Goal: Register for event/course

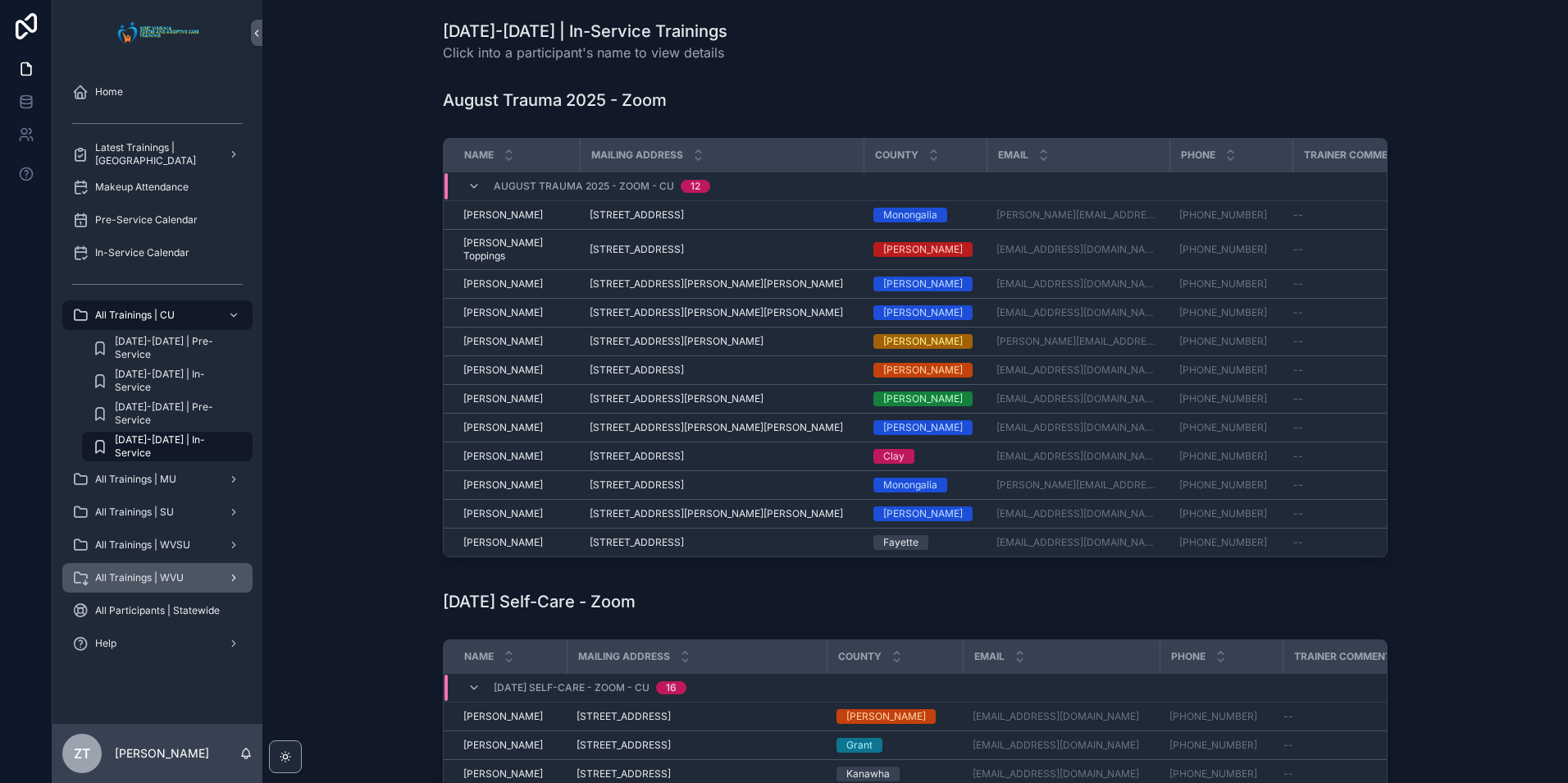
click at [169, 578] on span "All Trainings | WVU" at bounding box center [139, 577] width 89 height 13
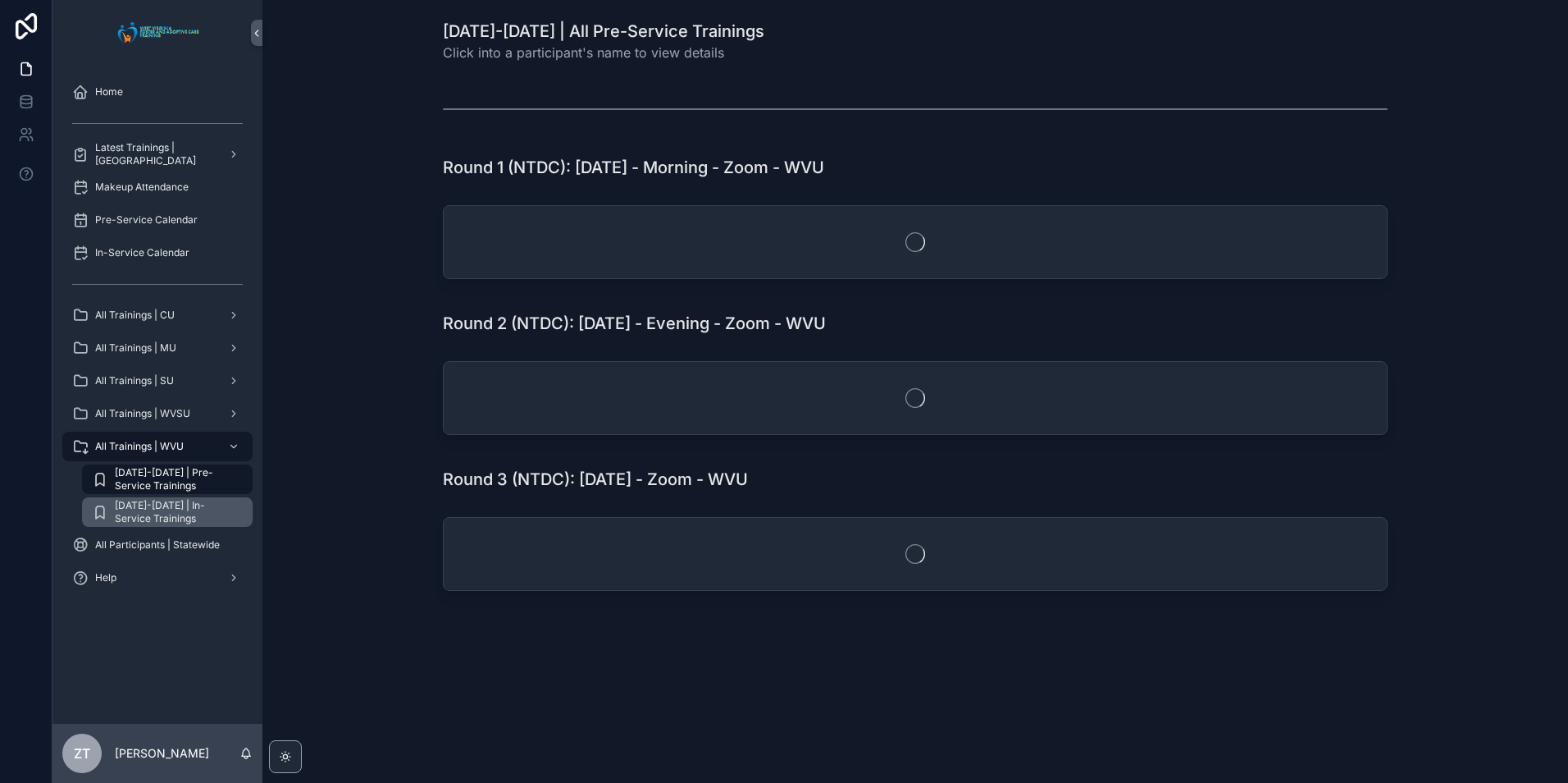
click at [178, 505] on span "[DATE]-[DATE] | In-Service Trainings" at bounding box center [175, 512] width 122 height 26
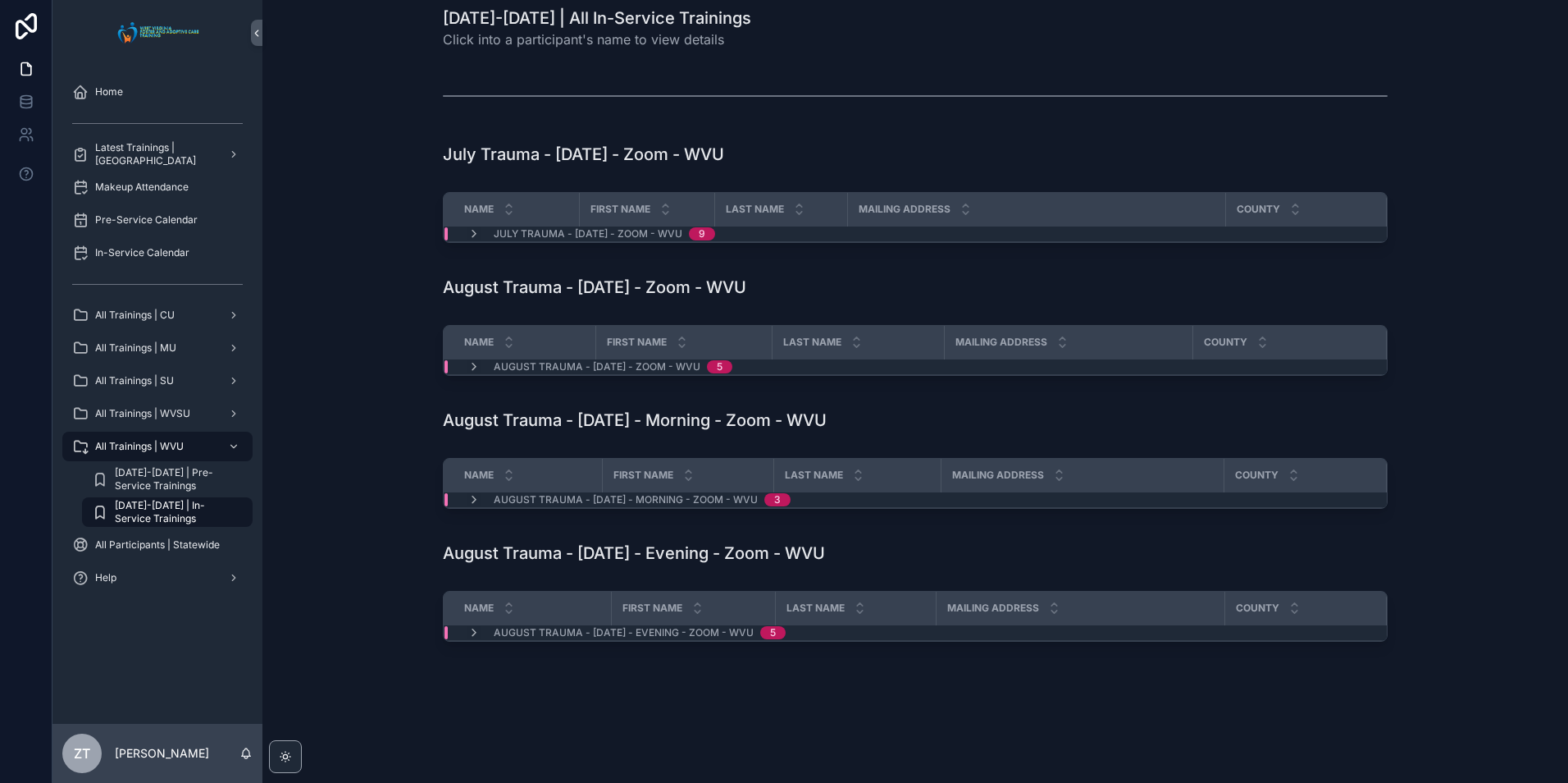
scroll to position [17, 0]
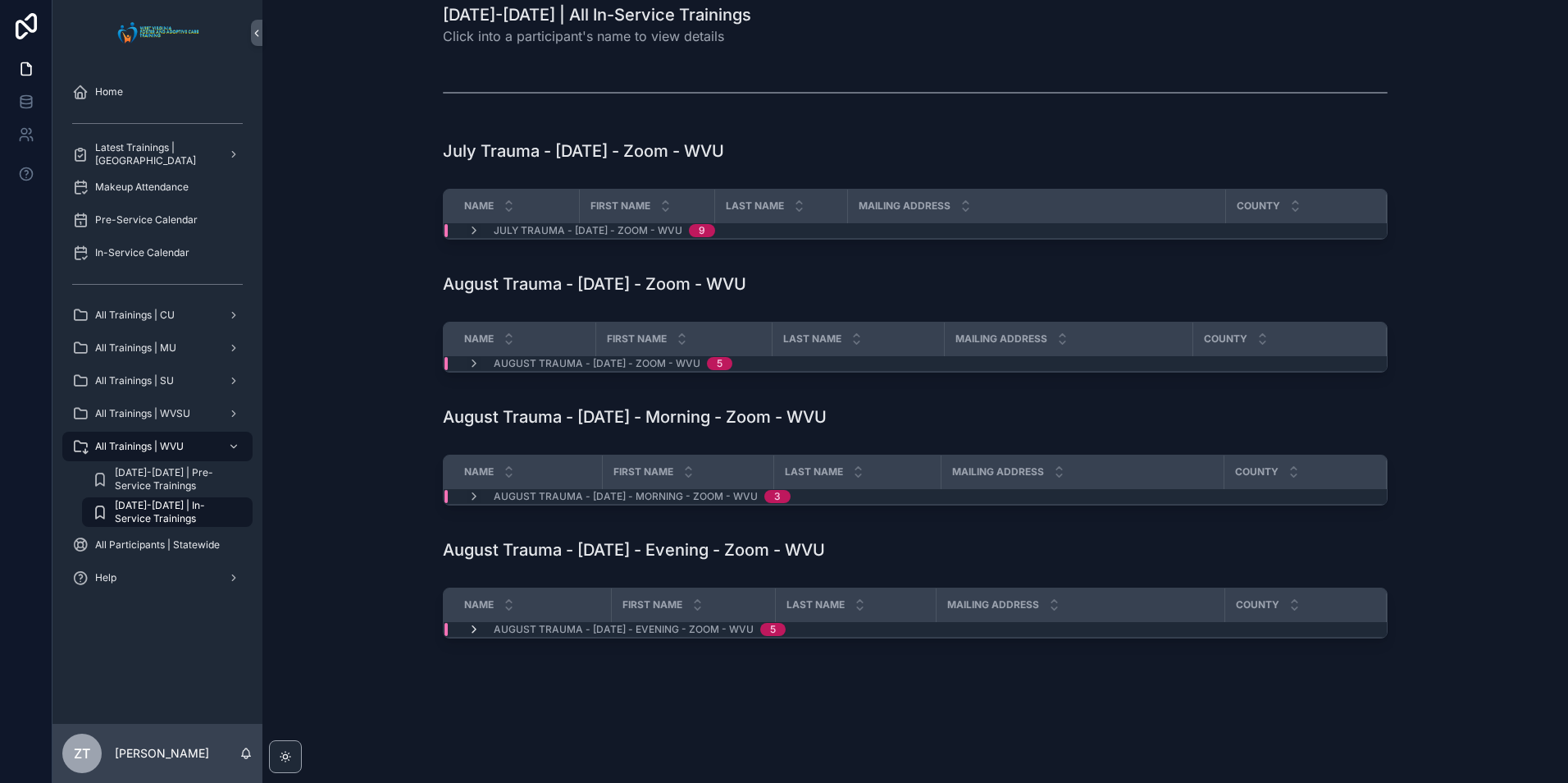
click at [470, 632] on icon "scrollable content" at bounding box center [474, 629] width 13 height 13
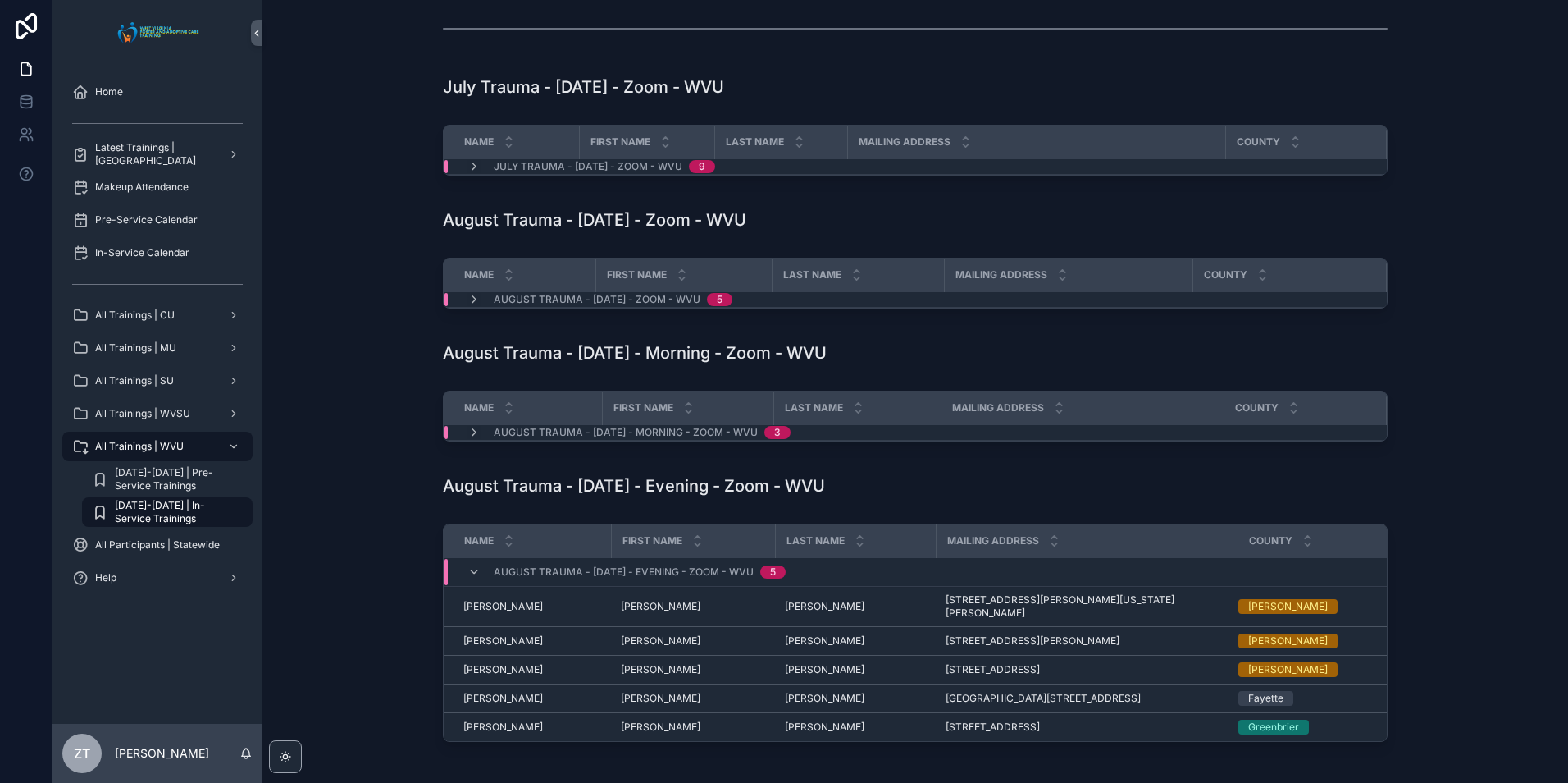
scroll to position [173, 0]
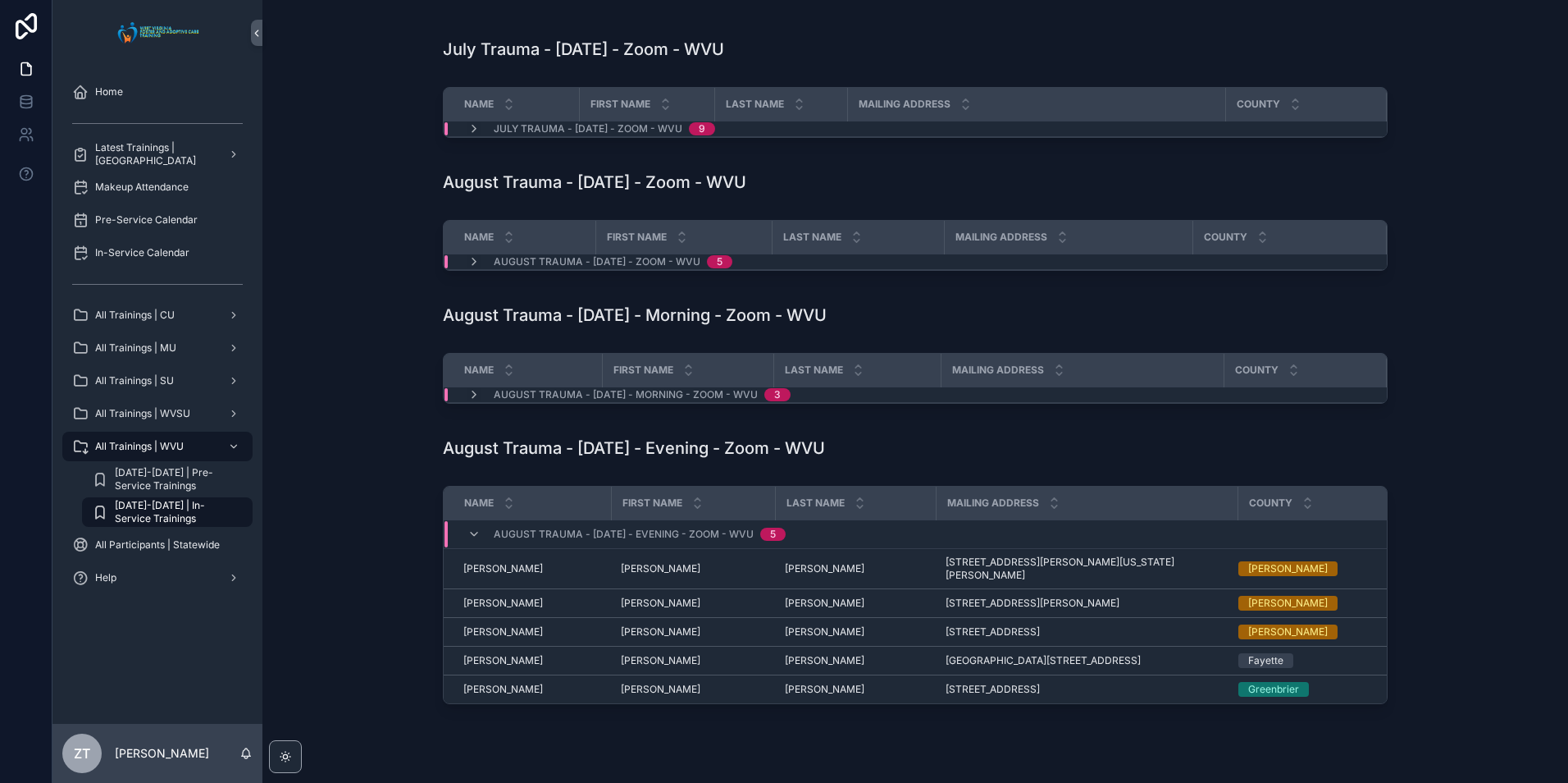
scroll to position [164, 0]
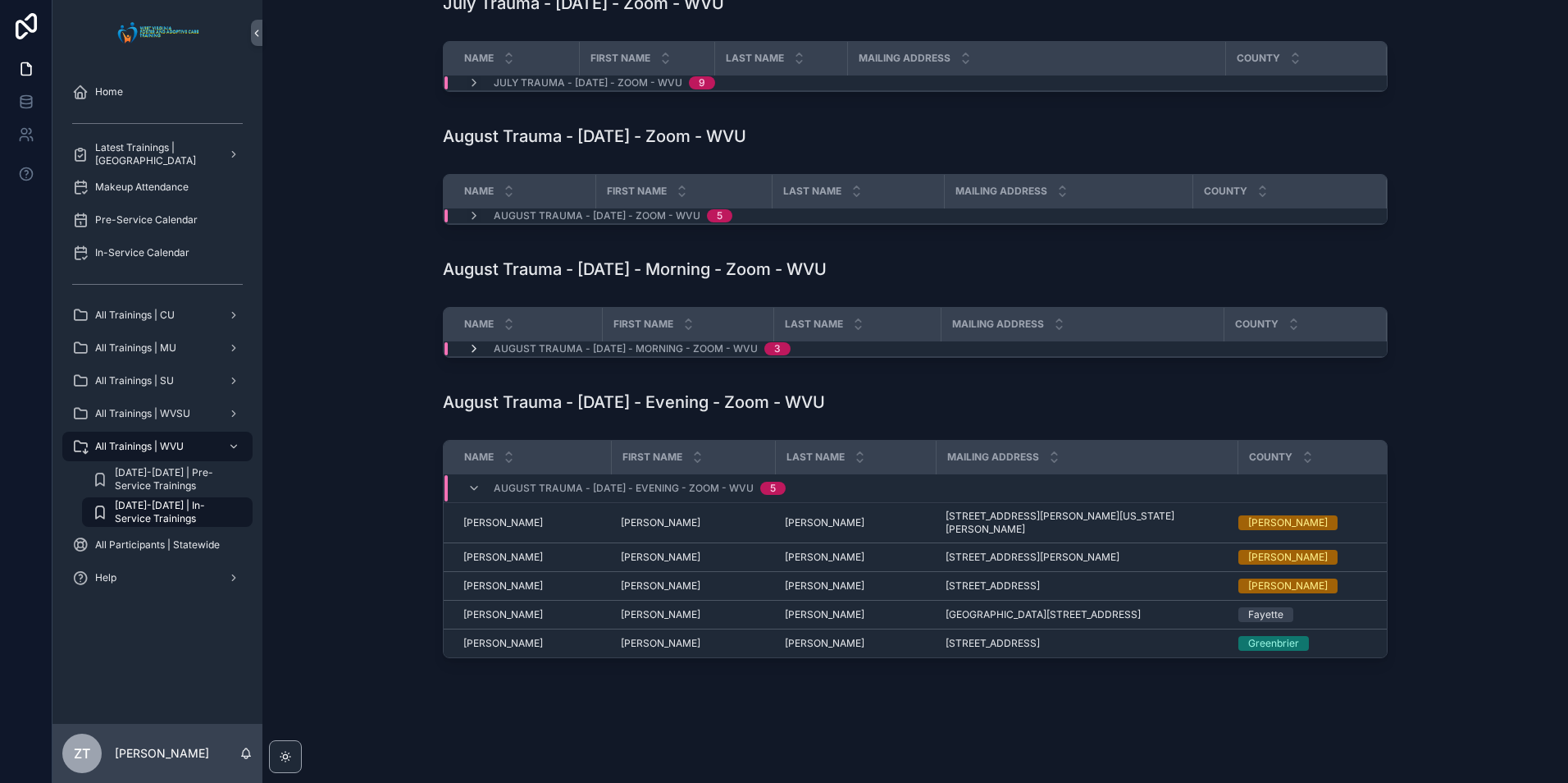
click at [468, 348] on icon "scrollable content" at bounding box center [474, 348] width 13 height 13
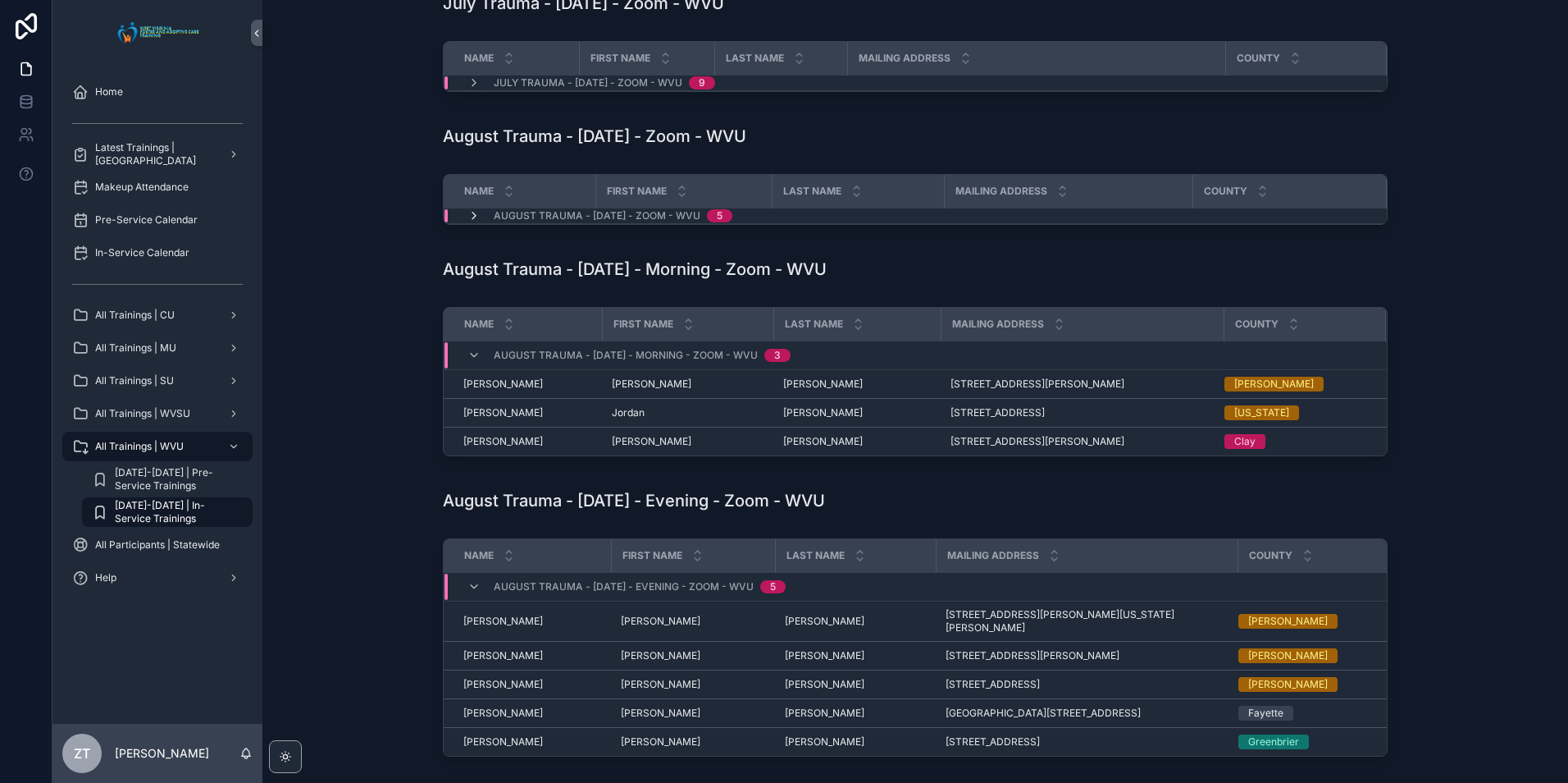
click at [469, 217] on icon "scrollable content" at bounding box center [474, 215] width 13 height 13
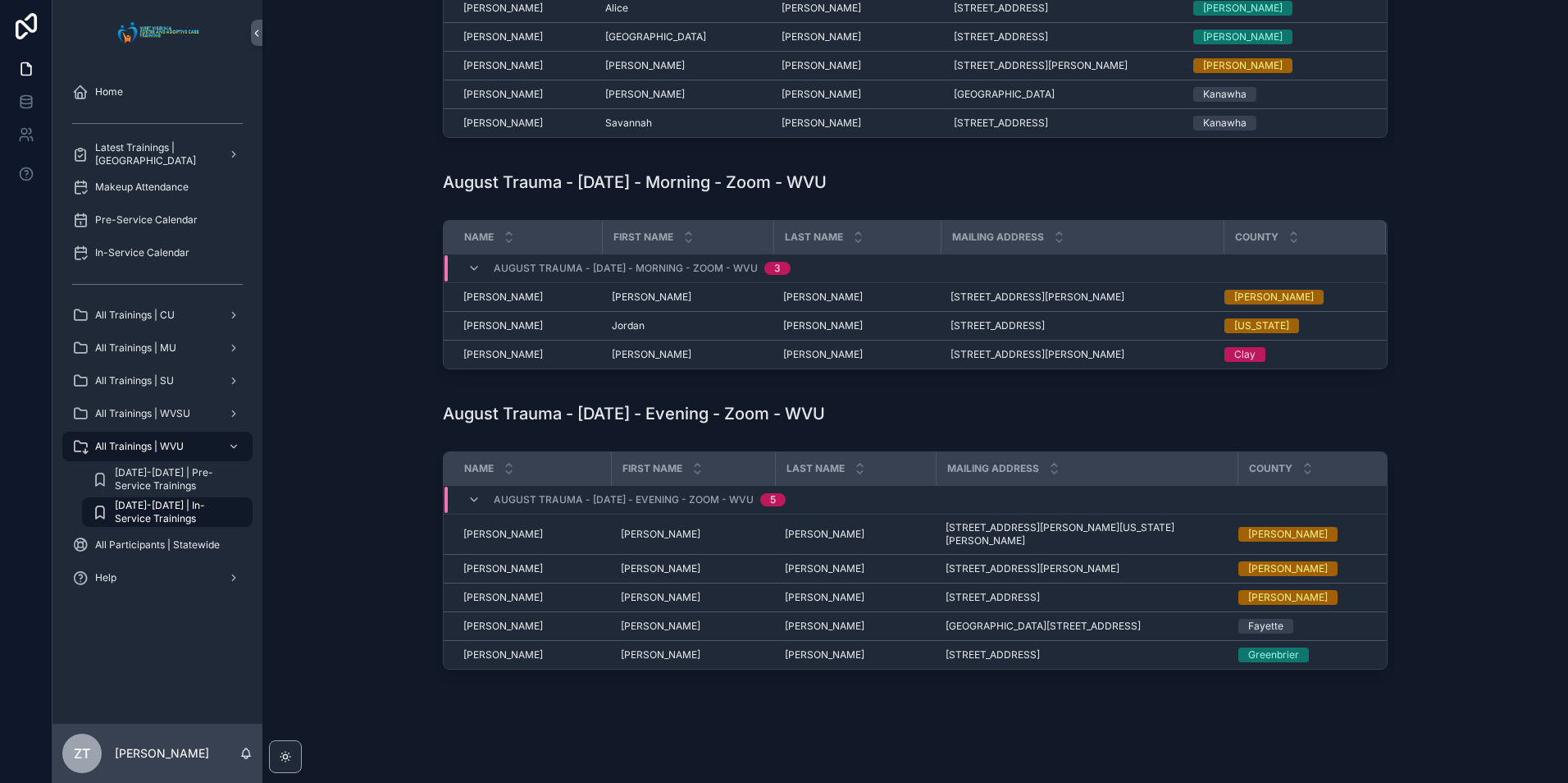
scroll to position [411, 0]
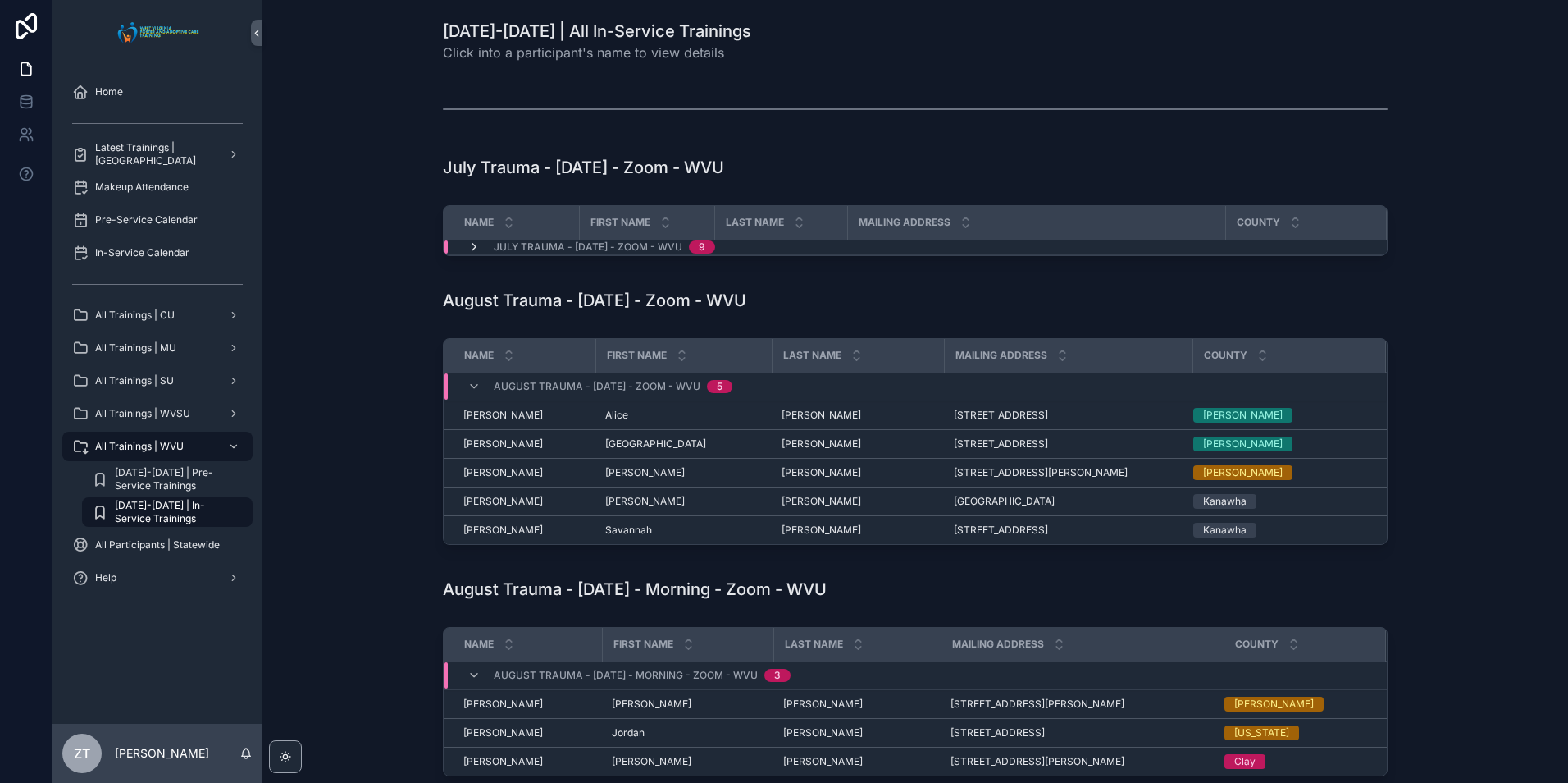
click at [474, 248] on icon "scrollable content" at bounding box center [474, 247] width 13 height 13
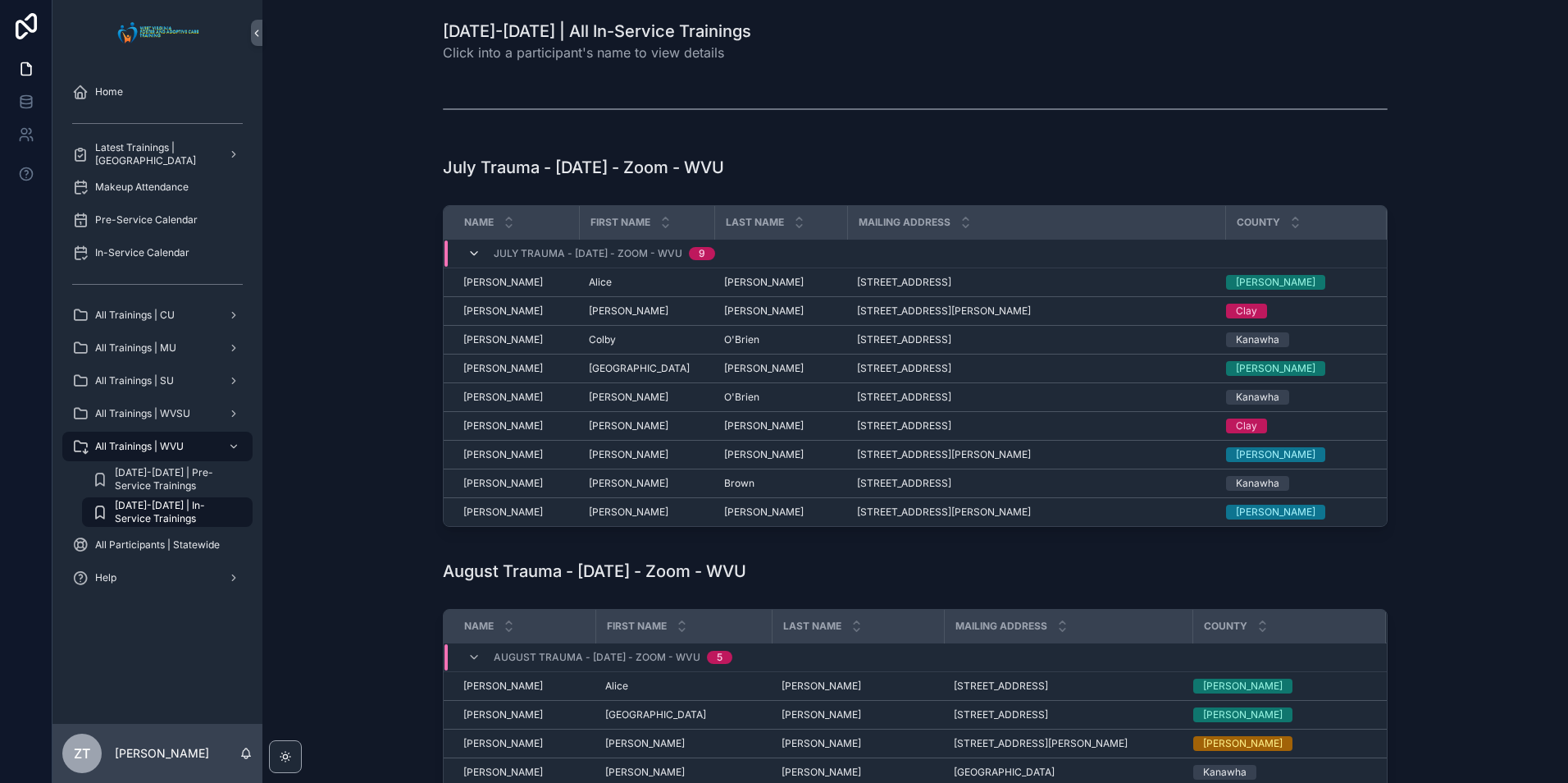
click at [469, 254] on icon "scrollable content" at bounding box center [474, 253] width 13 height 13
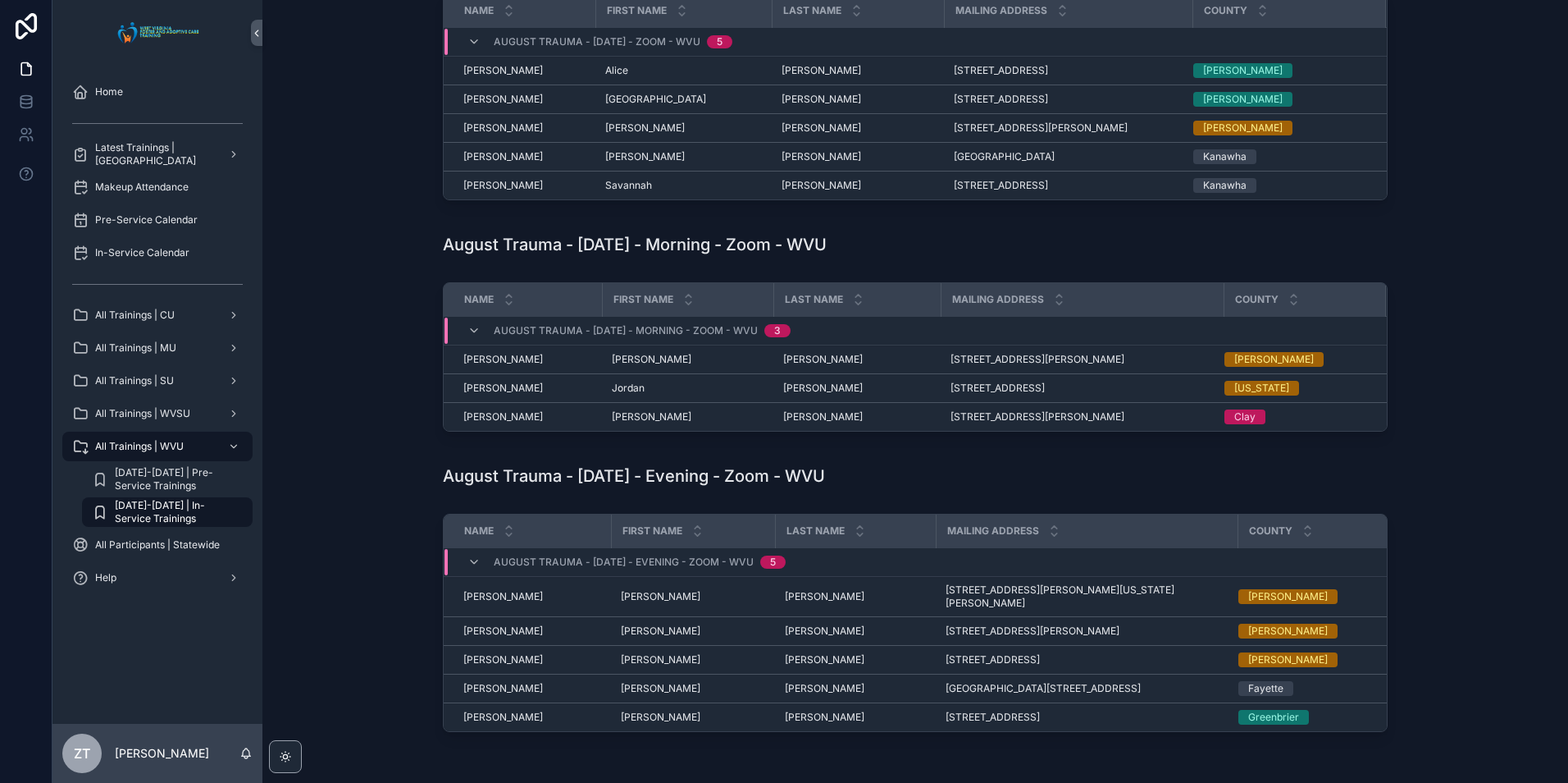
scroll to position [427, 0]
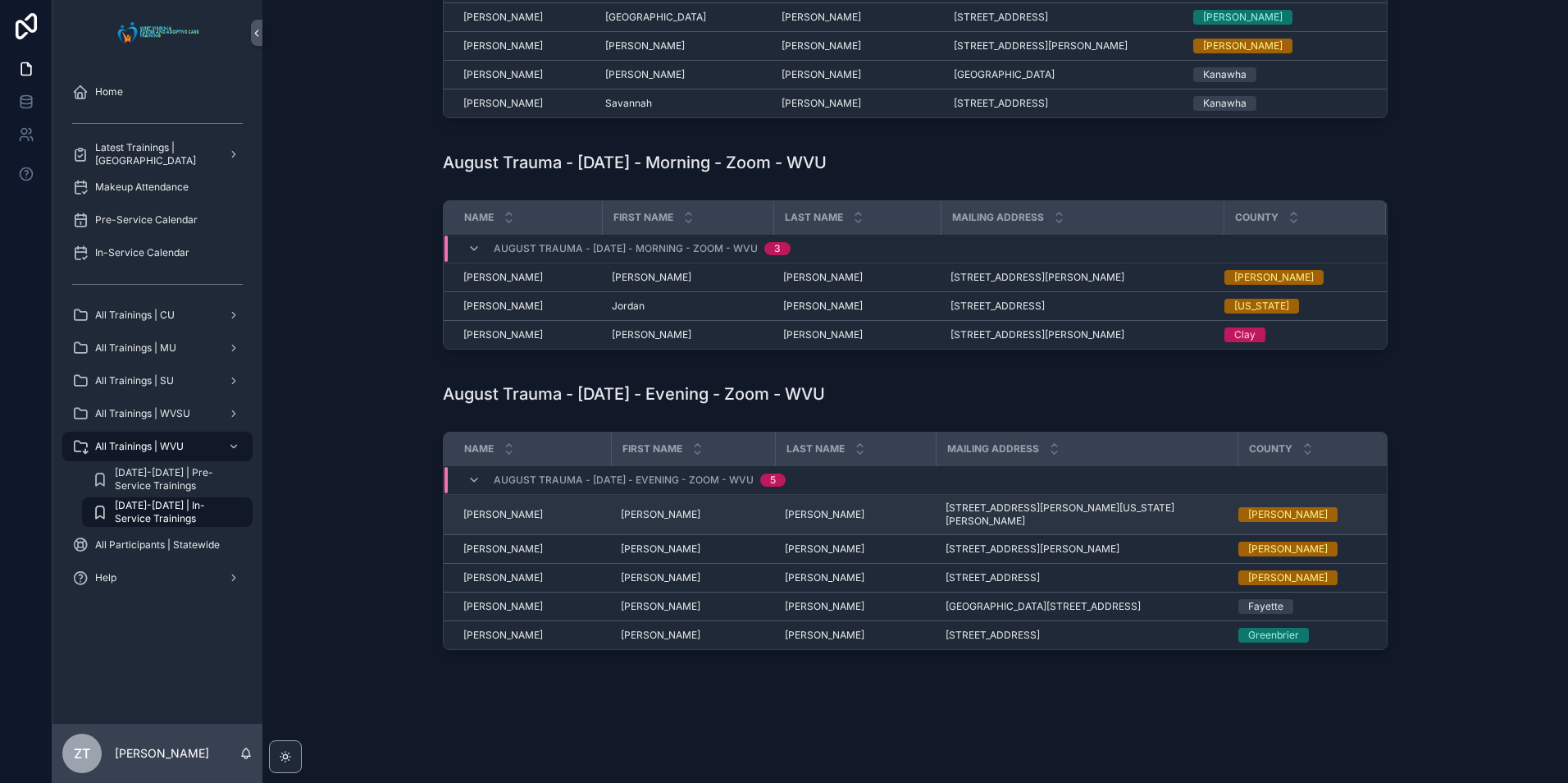
click at [505, 508] on span "[PERSON_NAME]" at bounding box center [504, 514] width 80 height 13
click at [490, 509] on span "[PERSON_NAME]" at bounding box center [504, 514] width 80 height 13
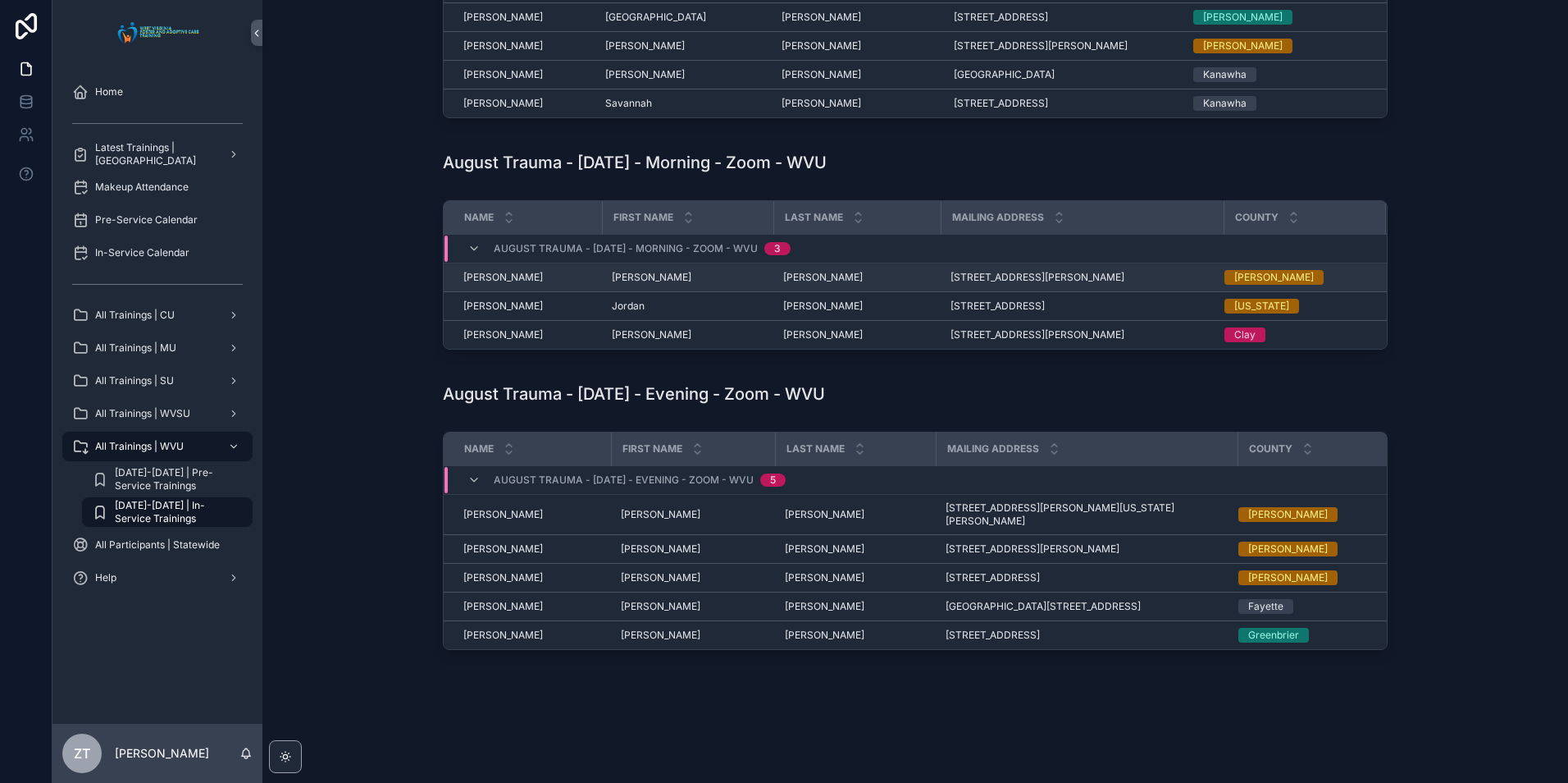
click at [481, 280] on span "[PERSON_NAME]" at bounding box center [504, 277] width 80 height 13
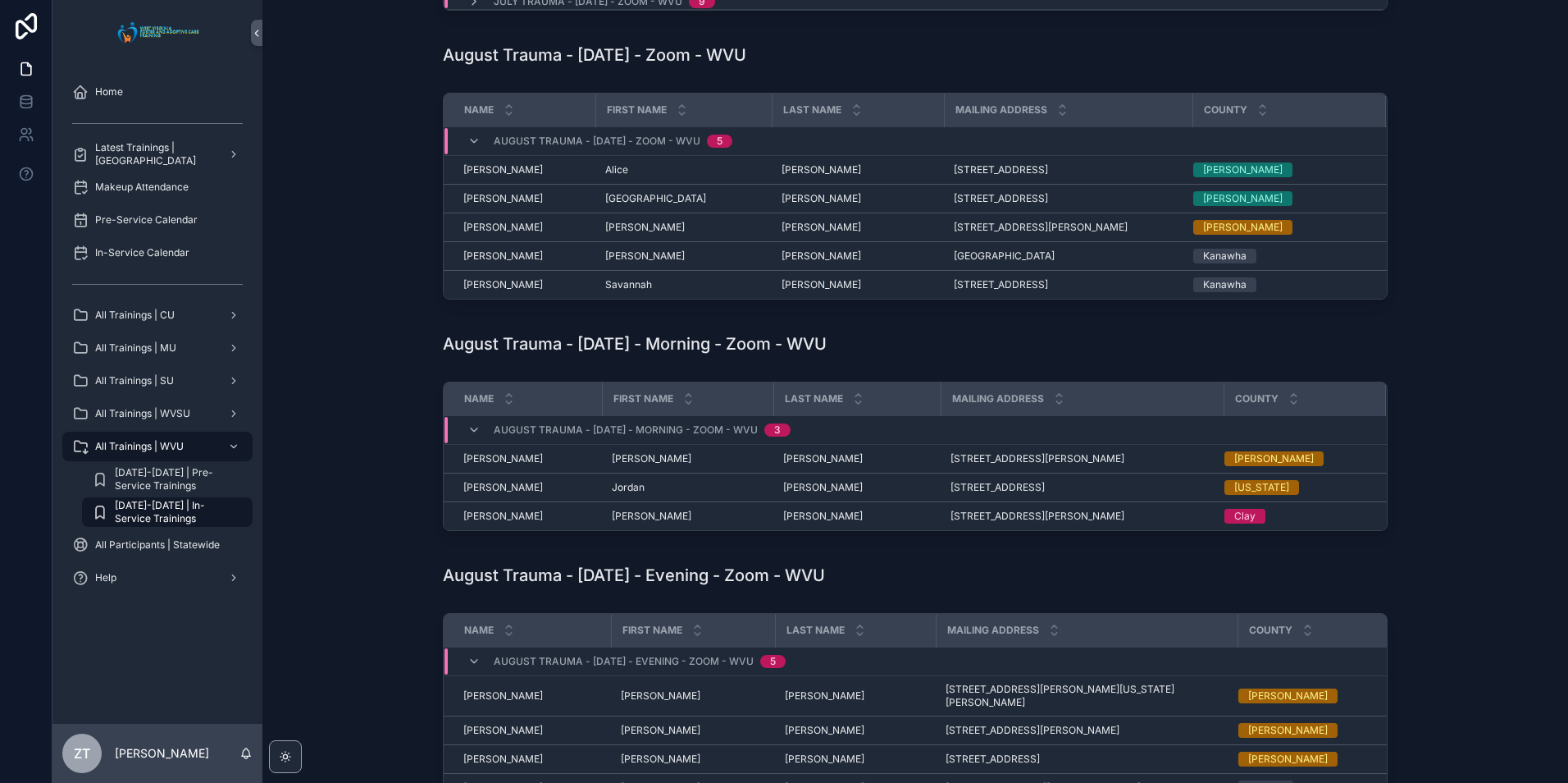
scroll to position [17, 0]
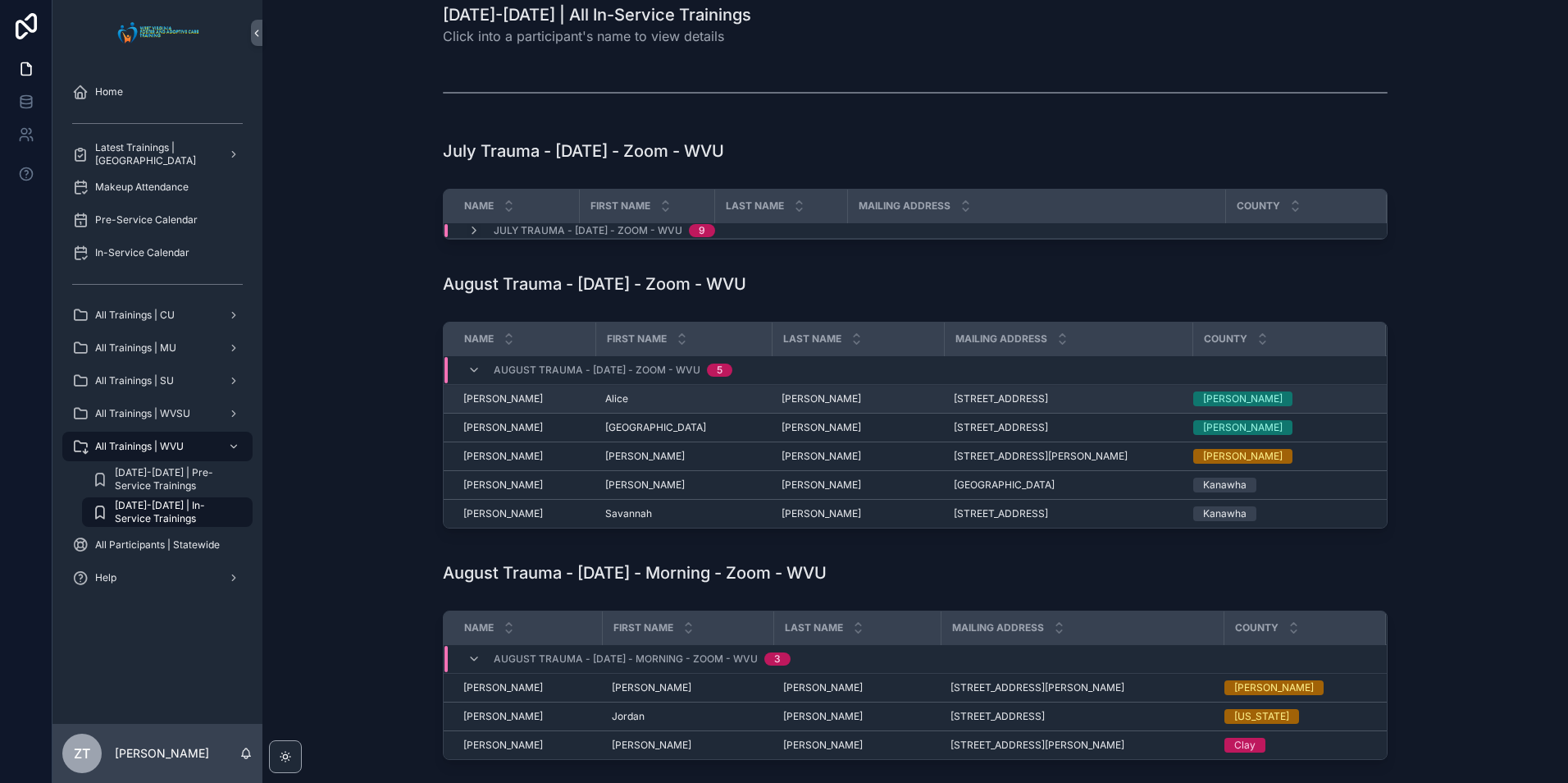
click at [490, 395] on span "[PERSON_NAME]" at bounding box center [504, 398] width 80 height 13
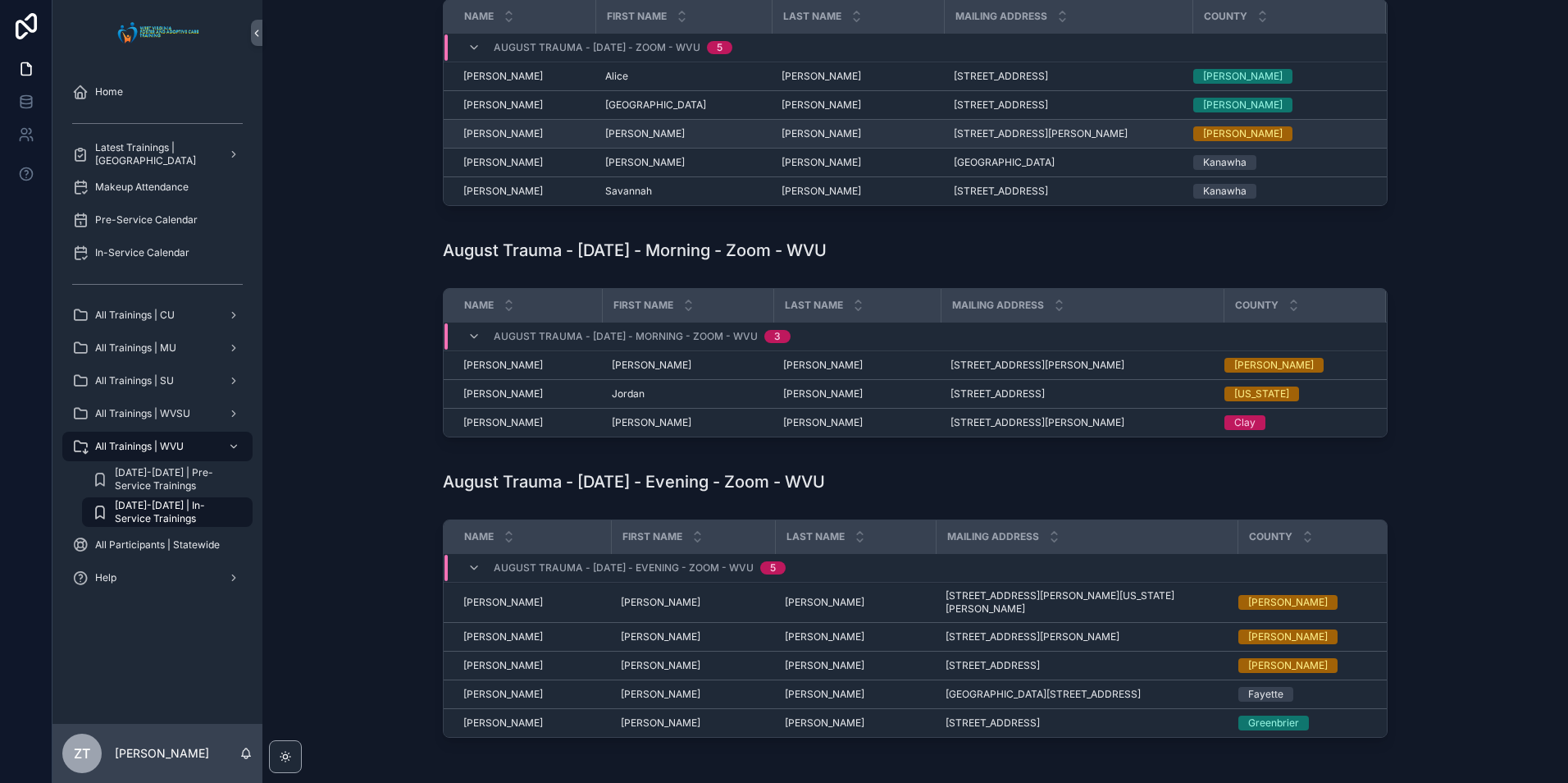
scroll to position [427, 0]
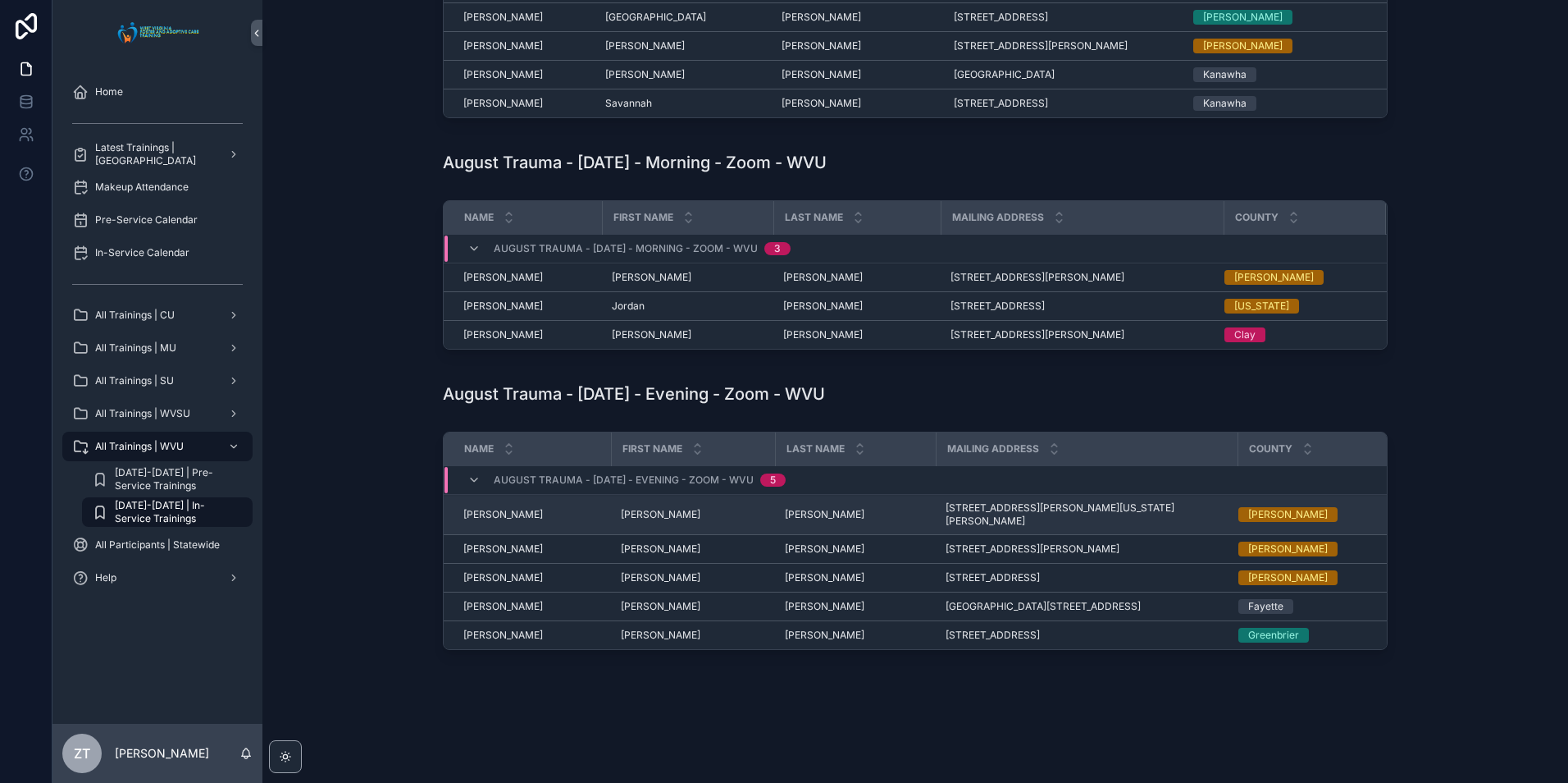
click at [487, 510] on span "[PERSON_NAME]" at bounding box center [504, 514] width 80 height 13
